Goal: Information Seeking & Learning: Learn about a topic

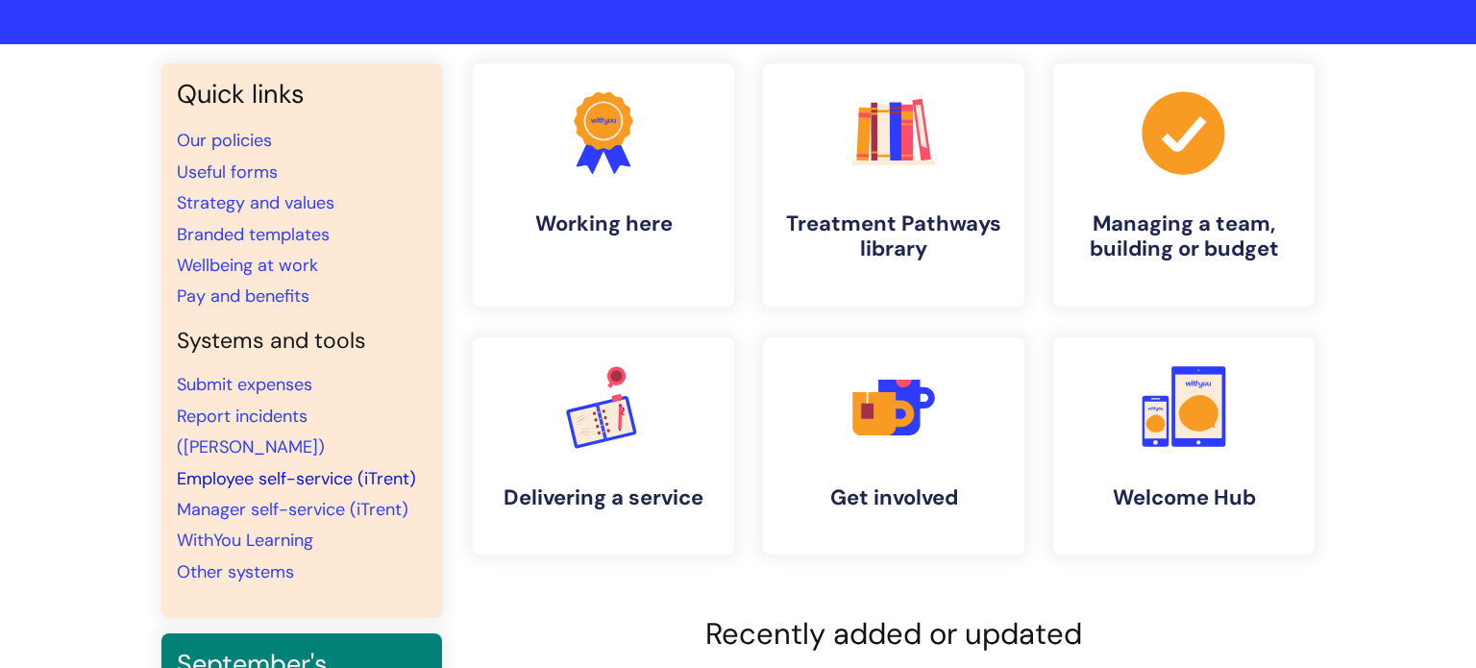
scroll to position [64, 0]
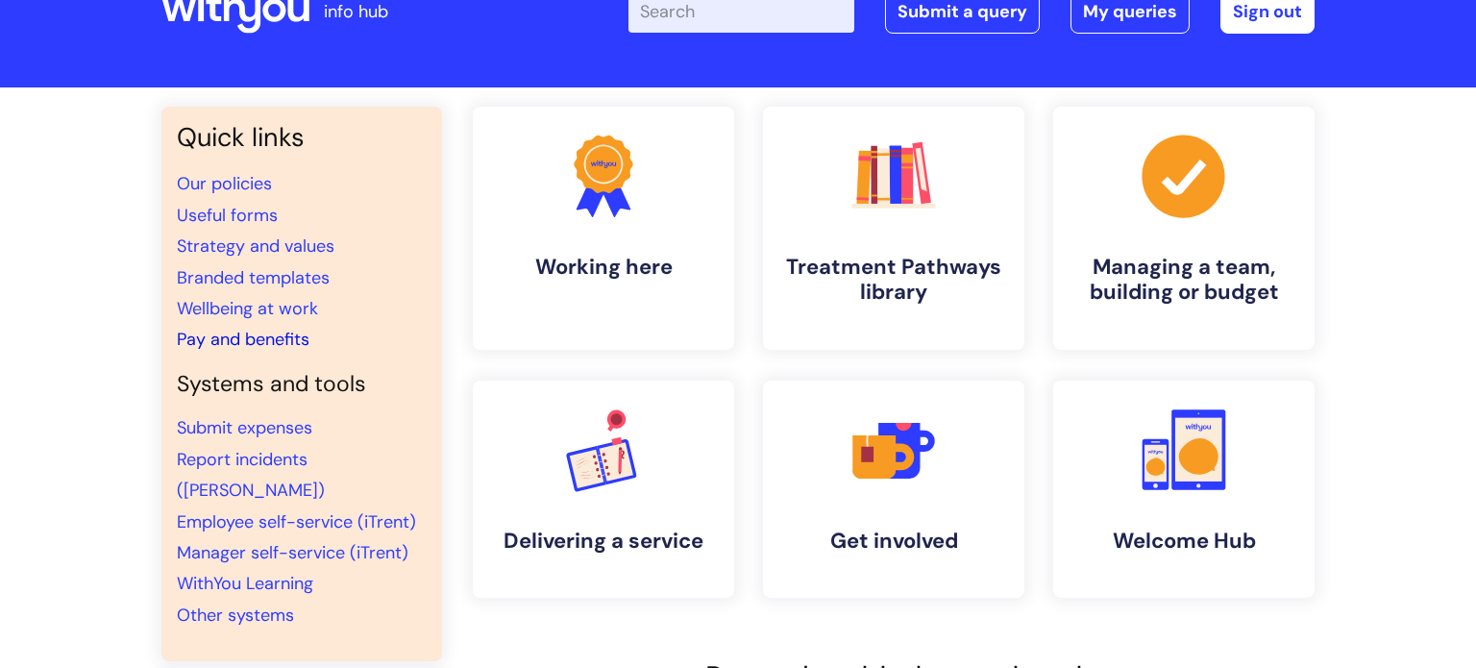
click at [275, 336] on link "Pay and benefits" at bounding box center [243, 339] width 133 height 23
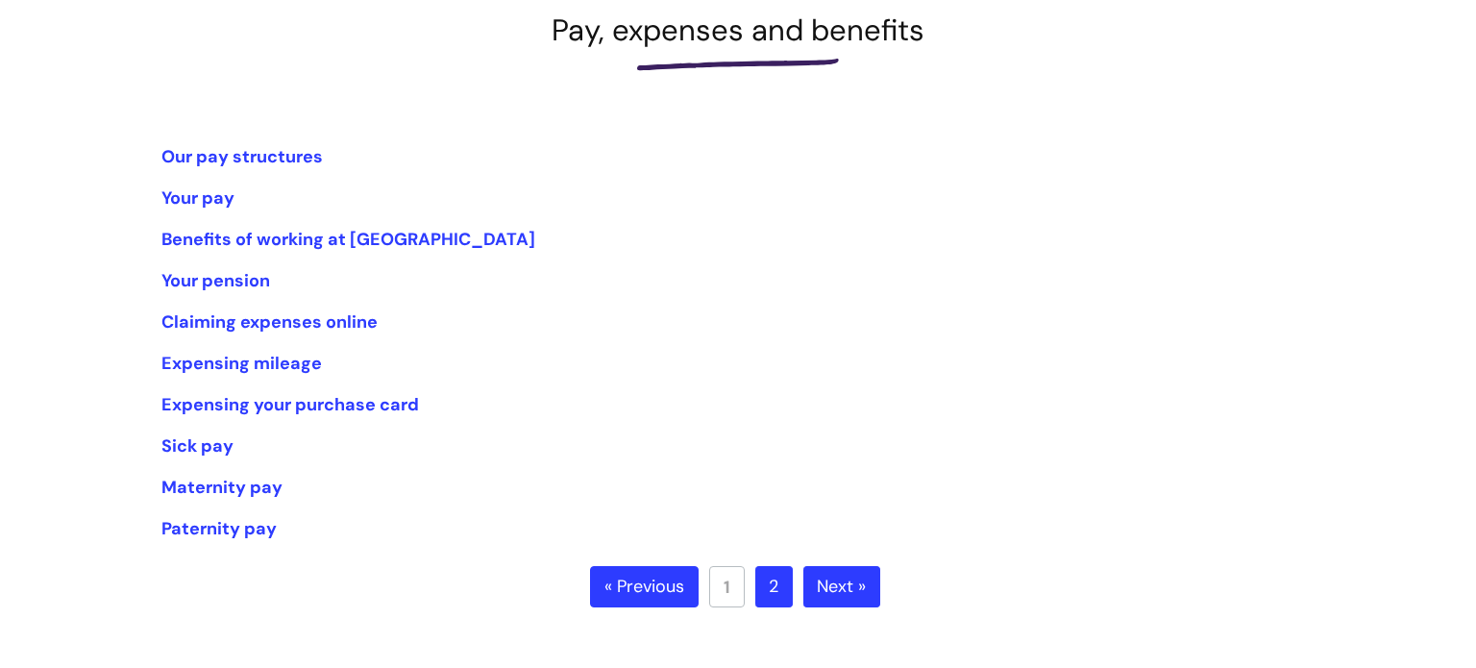
scroll to position [261, 0]
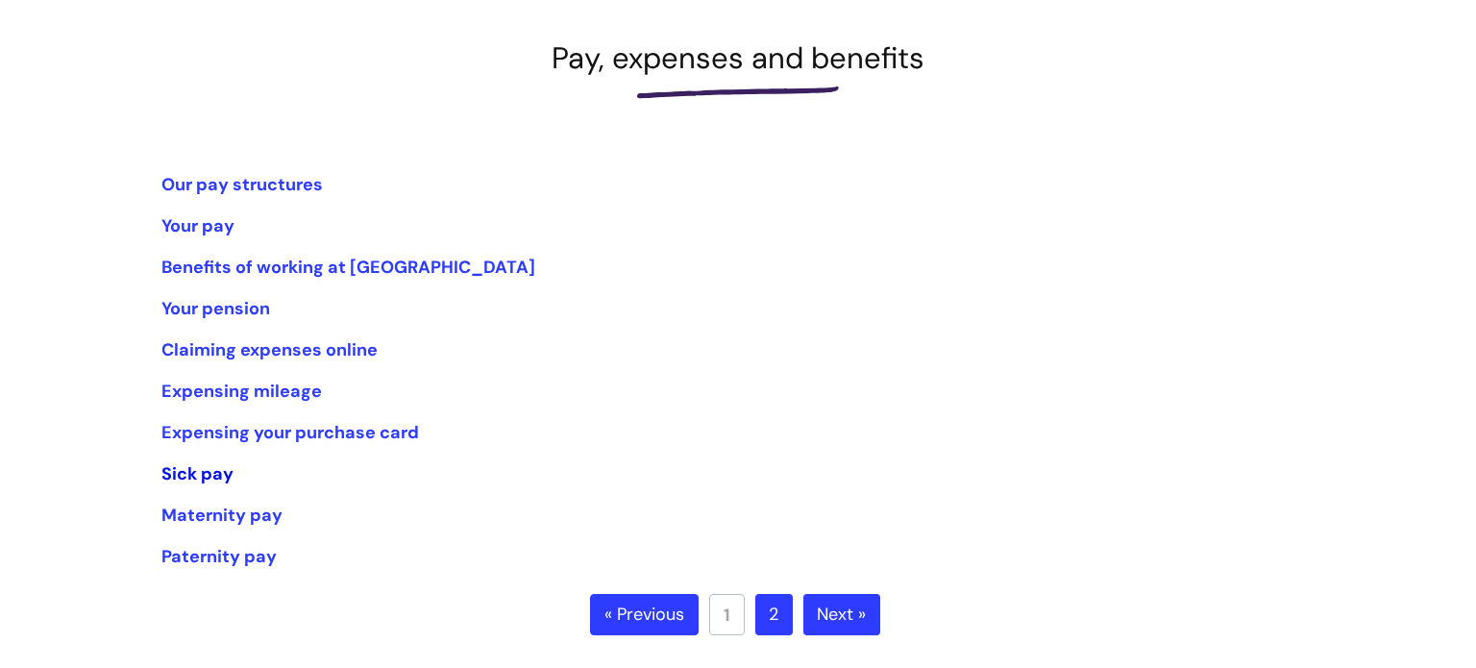
click at [223, 467] on link "Sick pay" at bounding box center [197, 473] width 72 height 23
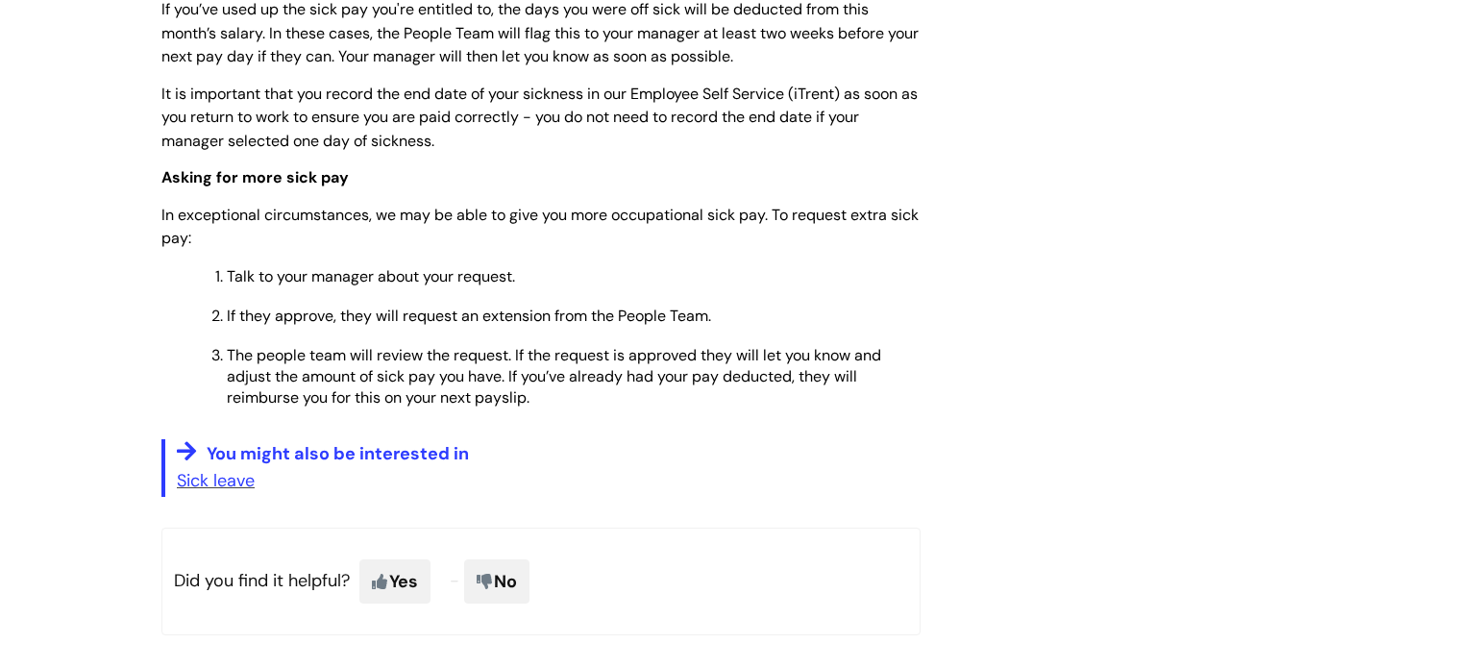
scroll to position [1191, 0]
click at [219, 468] on link "Sick leave" at bounding box center [216, 479] width 78 height 23
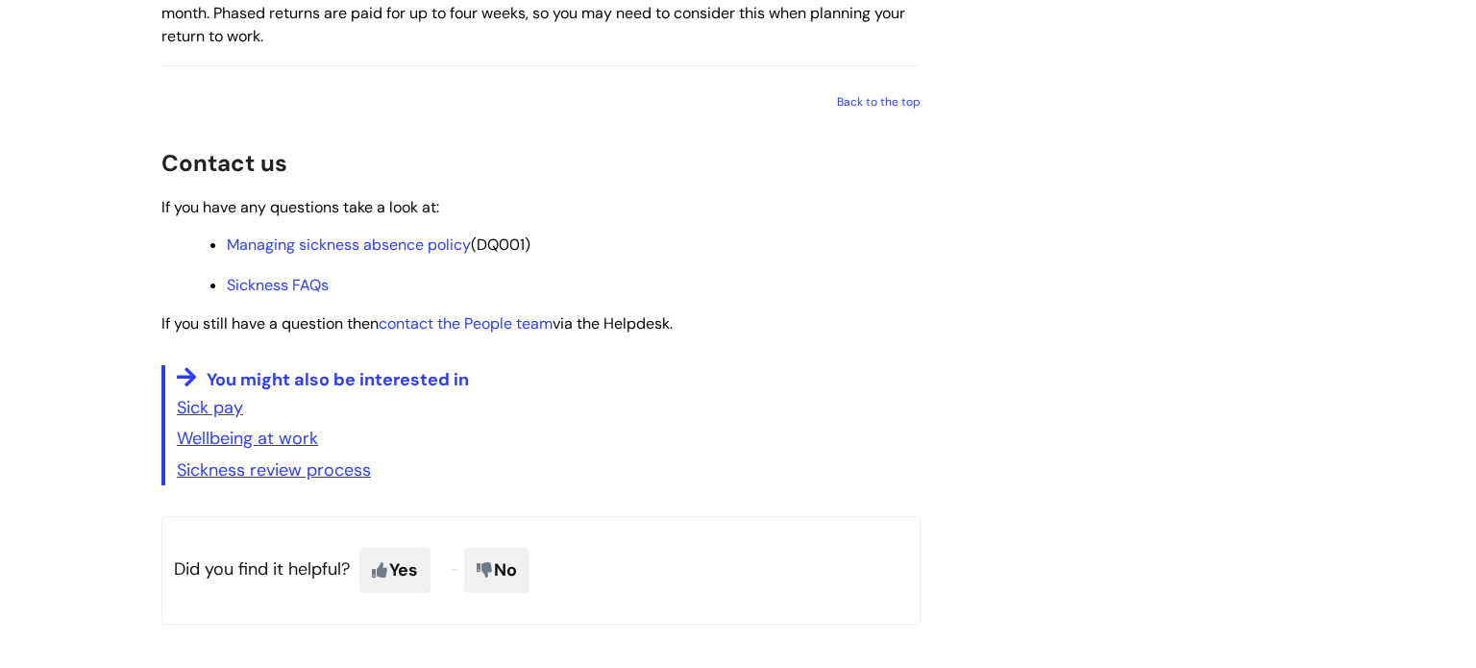
scroll to position [2794, 0]
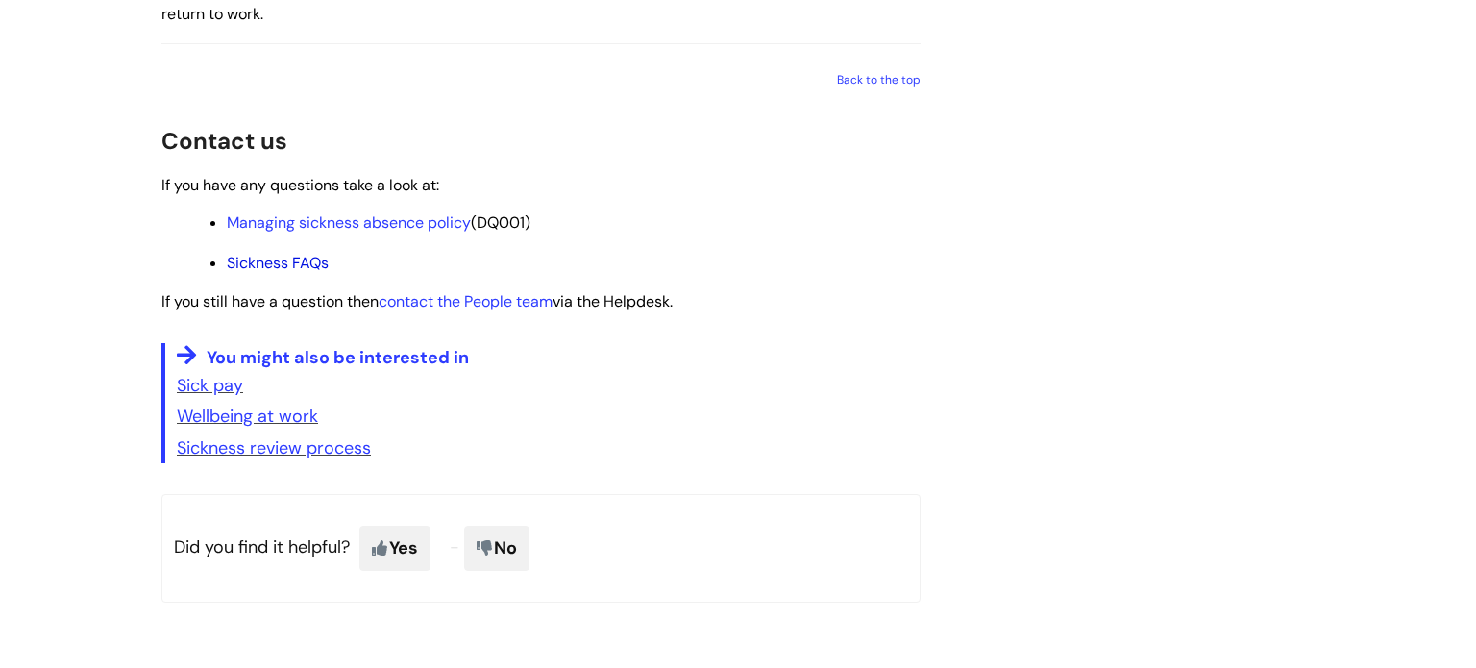
click at [278, 273] on link "Sickness FAQs" at bounding box center [278, 263] width 102 height 20
